Goal: Task Accomplishment & Management: Manage account settings

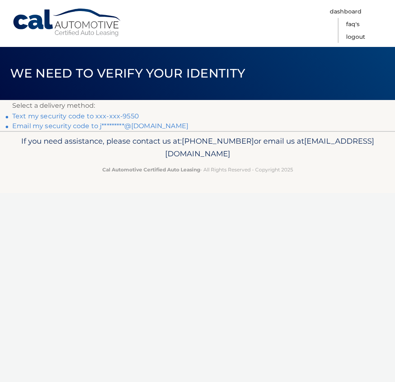
click at [118, 116] on link "Text my security code to xxx-xxx-9550" at bounding box center [75, 116] width 127 height 8
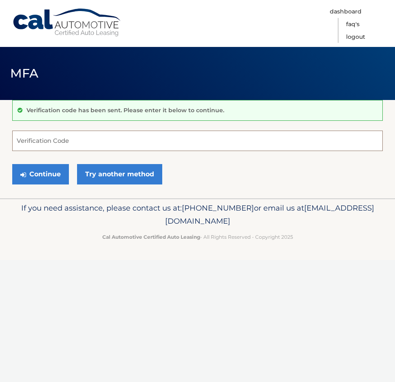
click at [60, 145] on input "Verification Code" at bounding box center [197, 140] width 371 height 20
type input "630999"
click at [58, 174] on button "Continue" at bounding box center [40, 174] width 57 height 20
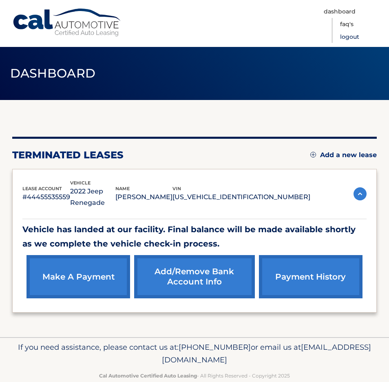
click at [351, 39] on link "Logout" at bounding box center [349, 37] width 19 height 13
